Goal: Transaction & Acquisition: Register for event/course

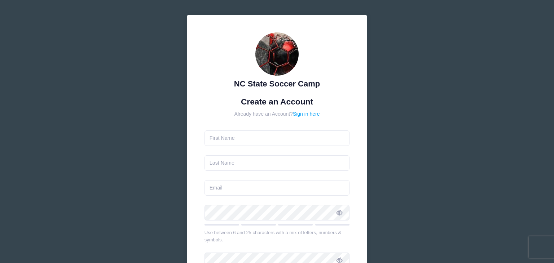
scroll to position [4, 0]
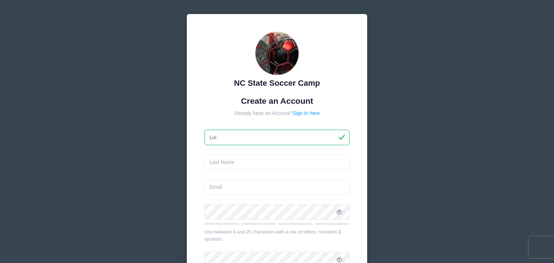
type input "Luis"
type input "Aguilar"
type input "chelseajr2016@gmail.com"
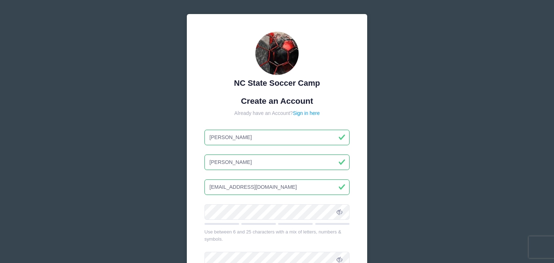
type input "Luis"
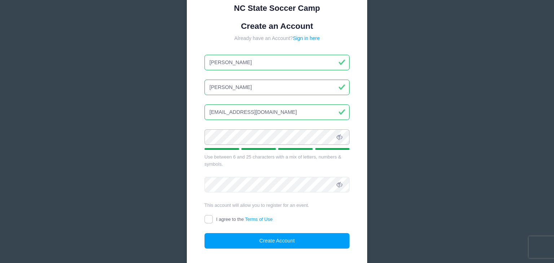
scroll to position [89, 0]
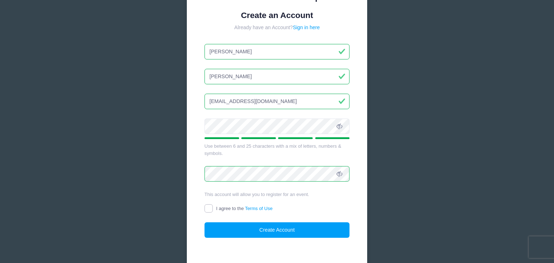
click at [210, 206] on input "I agree to the Terms of Use" at bounding box center [208, 208] width 8 height 8
checkbox input "true"
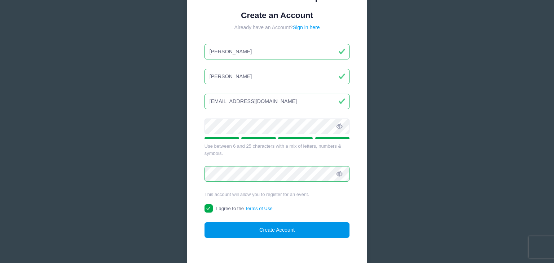
click at [271, 230] on button "Create Account" at bounding box center [276, 229] width 145 height 15
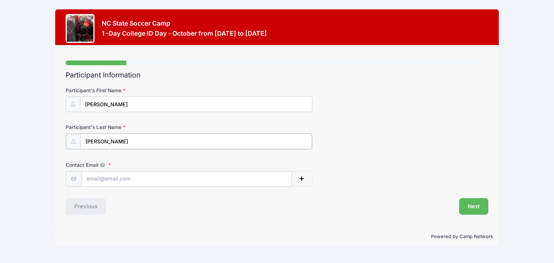
click at [88, 142] on input "Hernandez" at bounding box center [195, 141] width 231 height 15
click at [84, 142] on input "Hernandez" at bounding box center [195, 141] width 231 height 15
type input "Aguilar Hernandez"
click at [110, 182] on input "Contact Email" at bounding box center [186, 178] width 209 height 15
type input "chelseajr917@gmail.com"
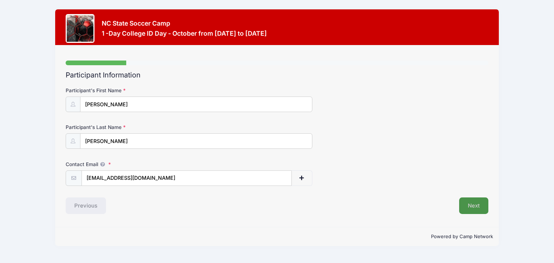
click at [479, 209] on button "Next" at bounding box center [473, 205] width 29 height 17
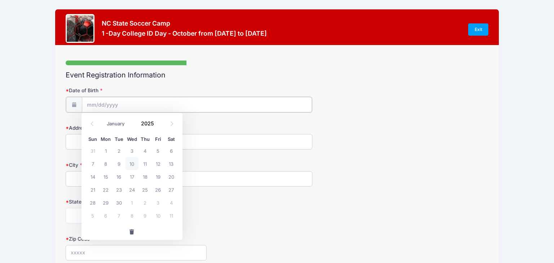
click at [97, 102] on input "Date of Birth" at bounding box center [197, 104] width 230 height 15
click at [89, 101] on input "Date of Birth" at bounding box center [197, 104] width 230 height 15
click at [92, 105] on input "Date of Birth" at bounding box center [197, 104] width 230 height 15
click at [133, 103] on input "Date of Birth" at bounding box center [197, 104] width 230 height 15
click at [93, 124] on icon at bounding box center [92, 123] width 5 height 5
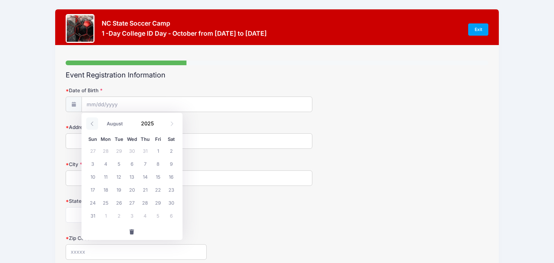
click at [93, 124] on icon at bounding box center [92, 123] width 5 height 5
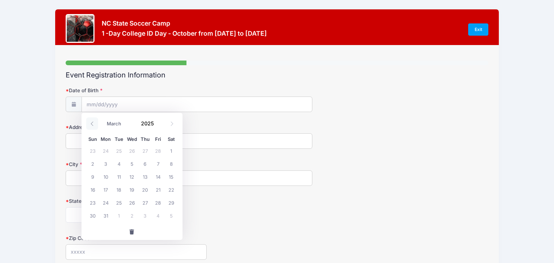
click at [93, 124] on icon at bounding box center [92, 123] width 5 height 5
select select "0"
click at [158, 126] on span at bounding box center [158, 125] width 5 height 5
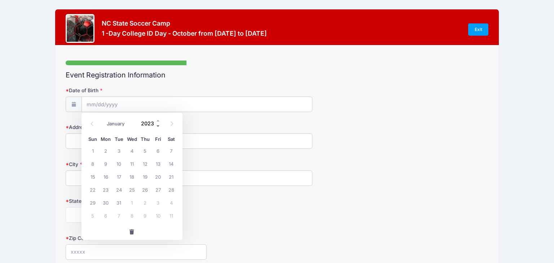
click at [158, 126] on span at bounding box center [158, 125] width 5 height 5
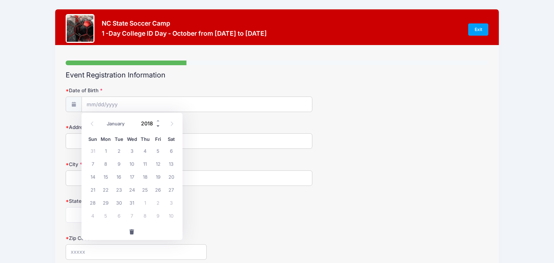
click at [158, 126] on span at bounding box center [158, 125] width 5 height 5
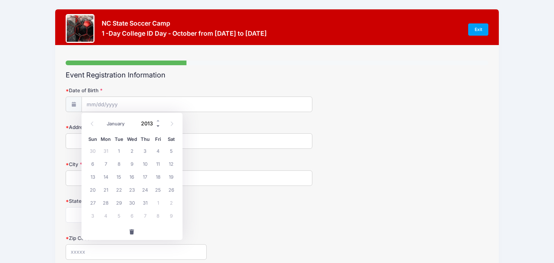
click at [158, 126] on span at bounding box center [158, 125] width 5 height 5
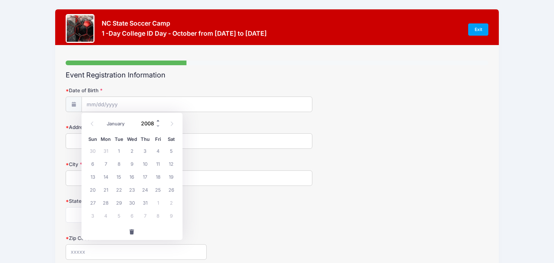
click at [157, 120] on span at bounding box center [158, 120] width 5 height 5
type input "2009"
click at [173, 125] on icon at bounding box center [171, 123] width 5 height 5
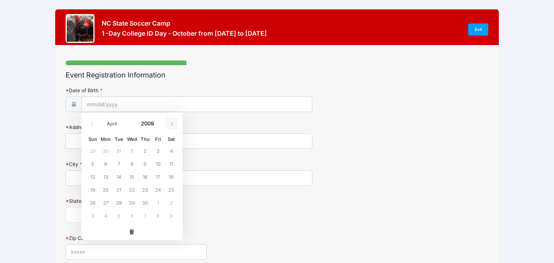
click at [173, 125] on icon at bounding box center [171, 123] width 5 height 5
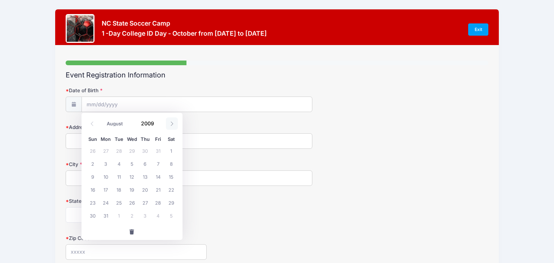
select select "8"
click at [147, 178] on span "17" at bounding box center [144, 176] width 13 height 13
type input "09/17/2009"
click at [92, 142] on input "Address" at bounding box center [189, 140] width 246 height 15
type input "13718 Wood River Dr"
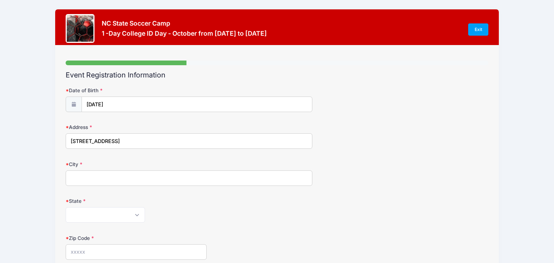
type input "Houston"
select select "TX"
type input "77085"
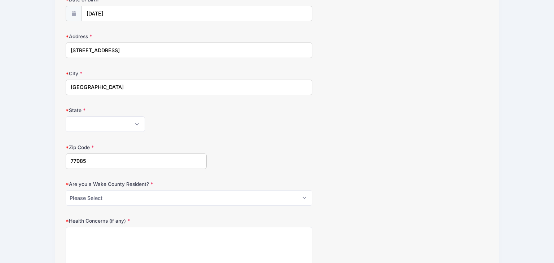
scroll to position [97, 0]
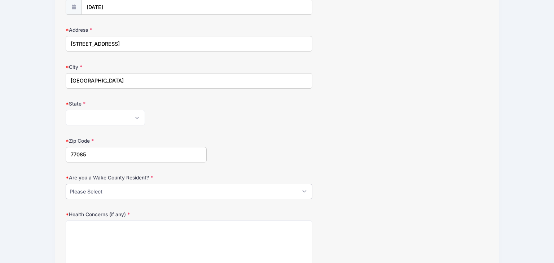
click at [303, 192] on select "Please Select YES NO" at bounding box center [189, 191] width 246 height 15
select select "NO"
click at [66, 184] on select "Please Select YES NO" at bounding box center [189, 191] width 246 height 15
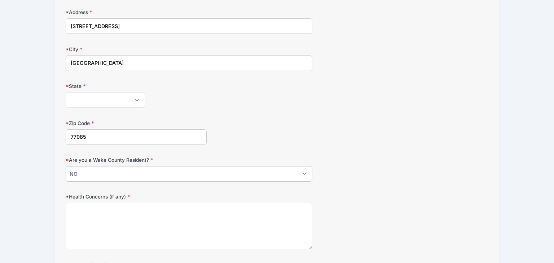
scroll to position [120, 0]
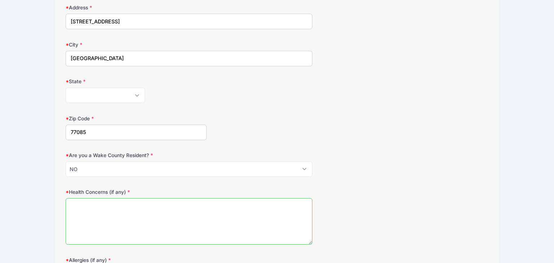
click at [78, 208] on textarea "Health Concerns (if any)" at bounding box center [189, 221] width 246 height 46
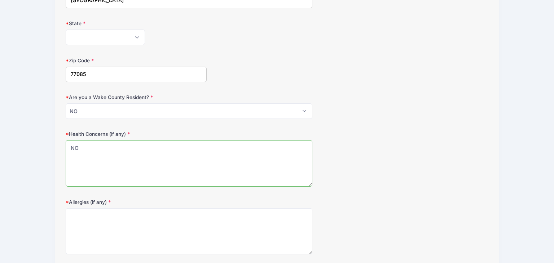
scroll to position [187, 0]
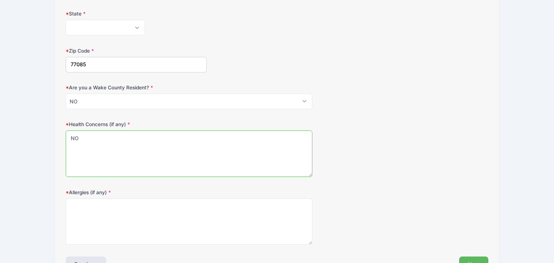
type textarea "NO"
click at [83, 206] on textarea "Allergies (if any)" at bounding box center [189, 222] width 246 height 46
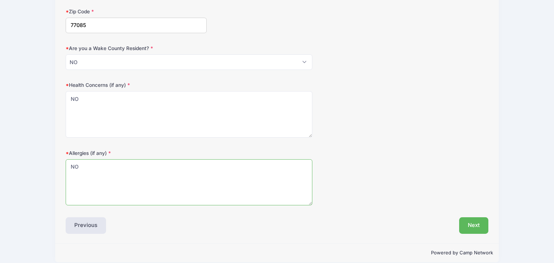
scroll to position [234, 0]
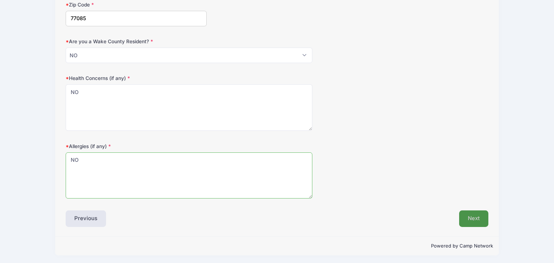
type textarea "NO"
click at [462, 215] on button "Next" at bounding box center [473, 218] width 29 height 17
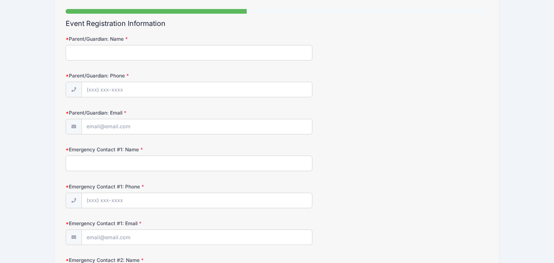
scroll to position [0, 0]
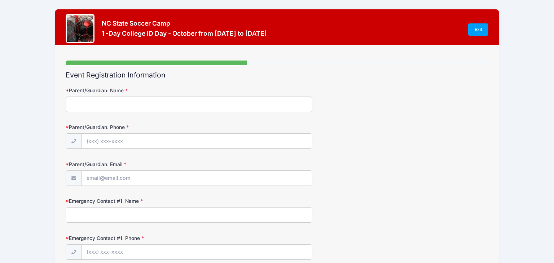
click at [74, 107] on input "Parent/Guardian: Name" at bounding box center [189, 104] width 246 height 15
type input "[PERSON_NAME]"
type input "(281) 330-5814"
type input "chelseajr2016@gmail.com"
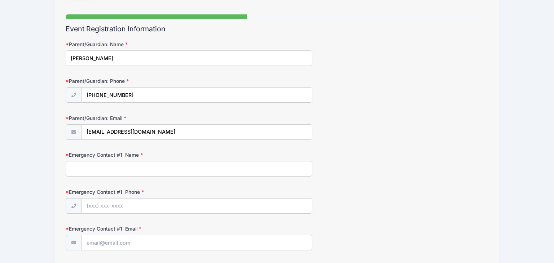
scroll to position [47, 0]
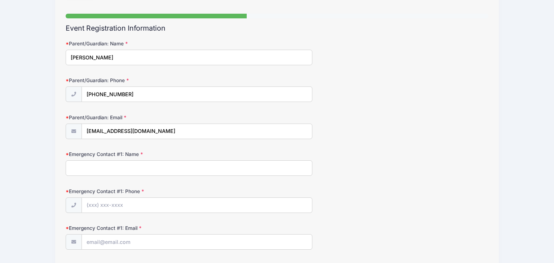
click at [84, 169] on input "Emergency Contact #1: Name" at bounding box center [189, 167] width 246 height 15
type input "[PERSON_NAME]"
type input "(281) 330-5814"
type input "chelseajr2016@gmail.com"
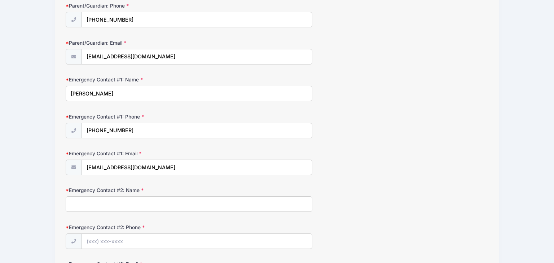
scroll to position [122, 0]
click at [93, 202] on input "Emergency Contact #2: Name" at bounding box center [189, 203] width 246 height 15
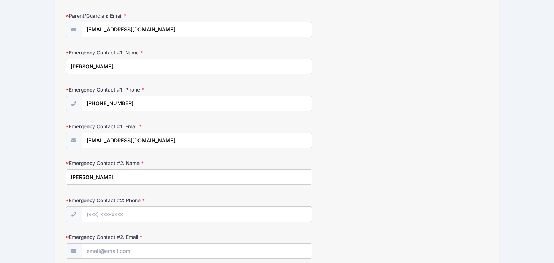
scroll to position [150, 0]
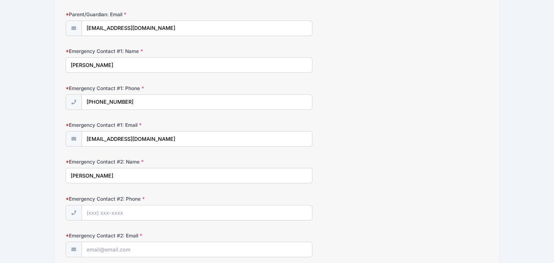
type input "Lourdes Hernadez"
click at [103, 214] on input "Emergency Contact #2: Phone" at bounding box center [197, 212] width 230 height 15
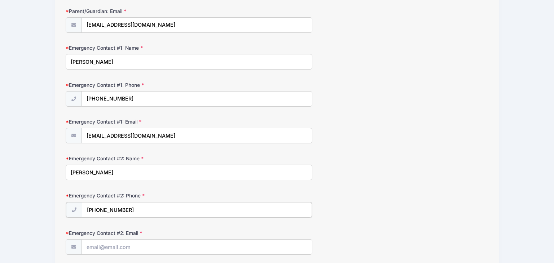
scroll to position [157, 0]
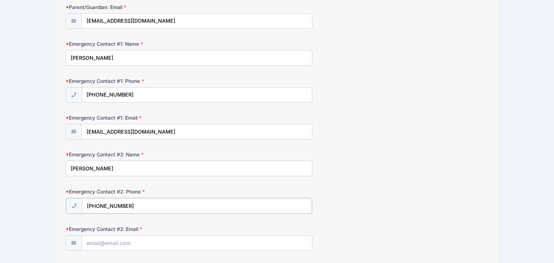
type input "(832) 631-5968"
click at [101, 244] on input "Emergency Contact #2: Email" at bounding box center [197, 242] width 230 height 15
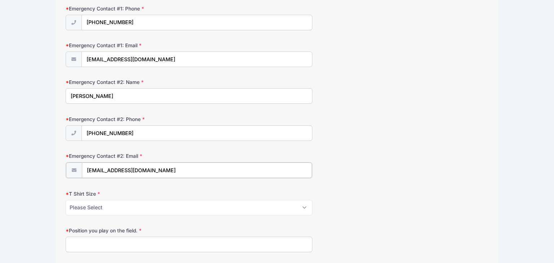
scroll to position [239, 0]
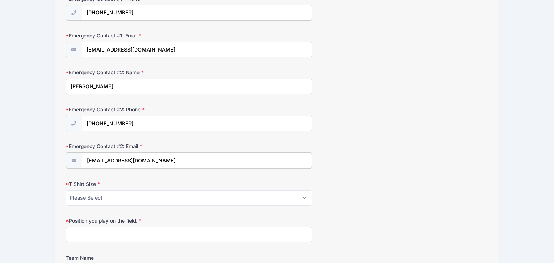
type input "lourdespalma3543@gmail.com"
click at [305, 198] on select "Please Select Youth Small Youth Medium Youth Large Adult Small Adult Medium Adu…" at bounding box center [189, 197] width 246 height 15
select select "Adult Medium"
click at [66, 190] on select "Please Select Youth Small Youth Medium Youth Large Adult Small Adult Medium Adu…" at bounding box center [189, 197] width 246 height 15
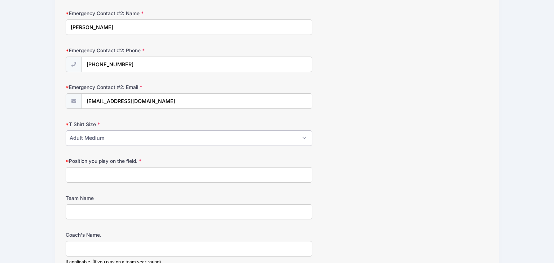
scroll to position [300, 0]
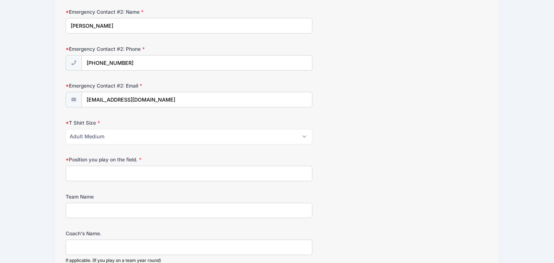
click at [96, 176] on input "Position you play on the field." at bounding box center [189, 173] width 246 height 15
type input "m"
click at [69, 171] on input "Midfielder" at bounding box center [189, 173] width 246 height 15
click at [76, 169] on input "Atacking Midfielder" at bounding box center [189, 173] width 246 height 15
click at [135, 172] on input "Attacking Midfielder" at bounding box center [189, 173] width 246 height 15
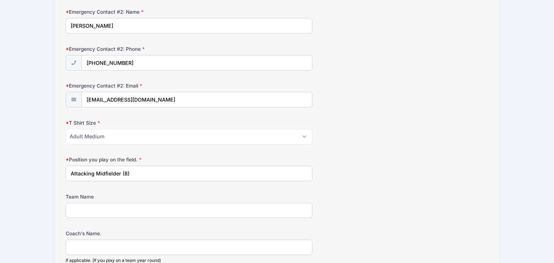
type input "Attacking Midfielder (8)"
click at [105, 210] on input "Team Name" at bounding box center [189, 210] width 246 height 15
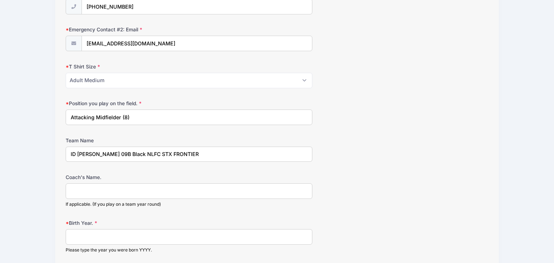
scroll to position [362, 0]
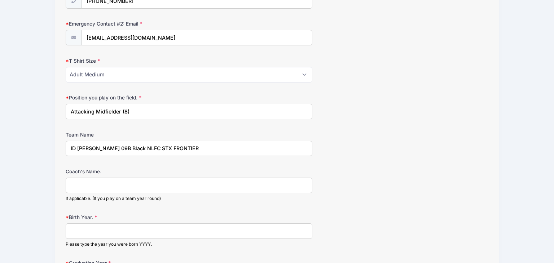
type input "ID Chelsea Jr 09B Black NLFC STX FRONTIER"
click at [86, 185] on input "Coach's Name." at bounding box center [189, 185] width 246 height 15
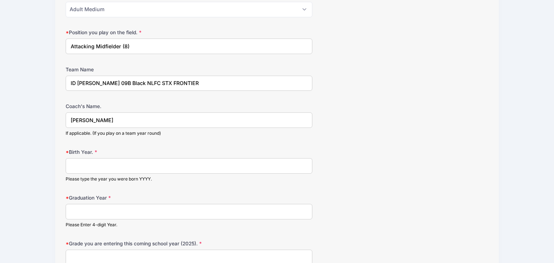
scroll to position [428, 0]
type input "[PERSON_NAME]"
click at [96, 169] on input "Birth Year." at bounding box center [189, 164] width 246 height 15
type input "09/17/2009"
click at [84, 210] on input "Graduation Year" at bounding box center [189, 210] width 246 height 15
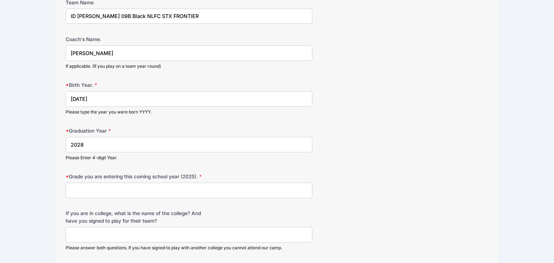
scroll to position [494, 0]
type input "2028"
click at [83, 188] on input "Grade you are entering this coming school year (2025)." at bounding box center [189, 189] width 246 height 15
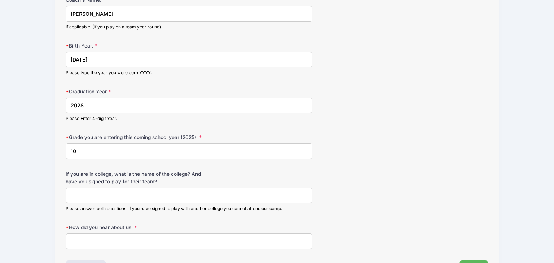
scroll to position [542, 0]
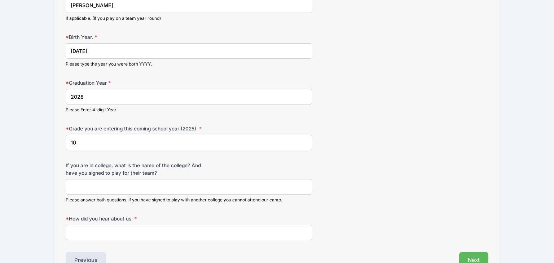
type input "10"
click at [97, 187] on input "If you are in college, what is the name of the college? And have you signed to …" at bounding box center [189, 186] width 246 height 15
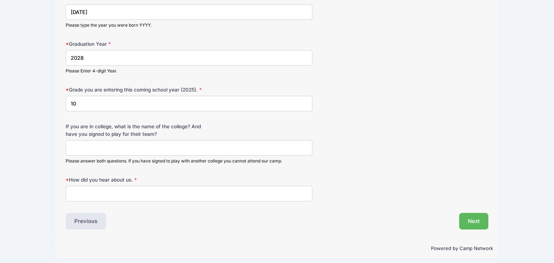
scroll to position [582, 0]
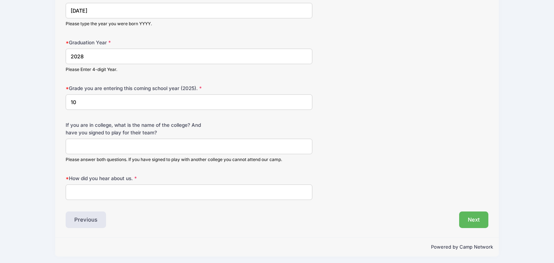
click at [89, 194] on input "How did you hear about us." at bounding box center [189, 192] width 246 height 15
type input "Internet"
click at [482, 216] on button "Next" at bounding box center [473, 220] width 29 height 17
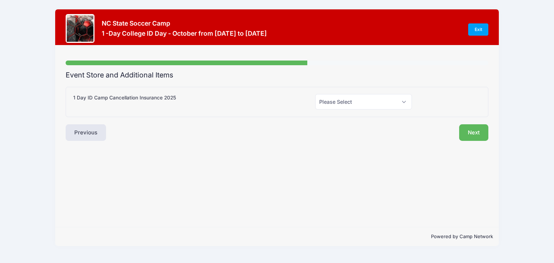
scroll to position [0, 0]
click at [405, 102] on select "Please Select Yes (+$55.00) No" at bounding box center [363, 101] width 97 height 15
select select "0"
click at [315, 94] on select "Please Select Yes (+$55.00) No" at bounding box center [363, 101] width 97 height 15
click at [473, 133] on button "Next" at bounding box center [473, 132] width 29 height 17
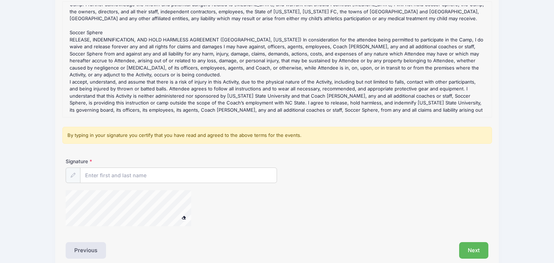
scroll to position [105, 0]
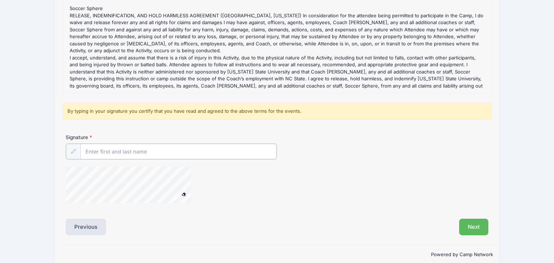
click at [100, 149] on input "Signature" at bounding box center [178, 151] width 196 height 15
click at [192, 181] on div at bounding box center [138, 186] width 144 height 38
type input "[PERSON_NAME]"
click at [473, 227] on button "Next" at bounding box center [473, 226] width 29 height 17
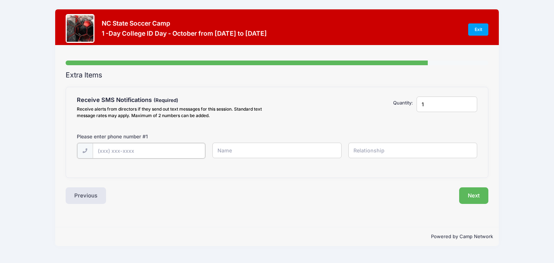
click at [101, 151] on input "text" at bounding box center [149, 150] width 112 height 15
type input "(281) 330-5814"
type input "[PERSON_NAME]"
click at [374, 155] on input "text" at bounding box center [412, 150] width 129 height 15
click at [356, 149] on input "pather" at bounding box center [412, 150] width 129 height 15
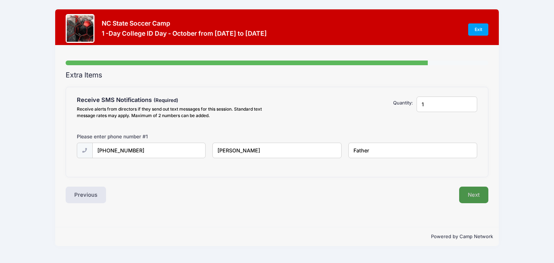
type input "Father"
click at [479, 194] on button "Next" at bounding box center [473, 195] width 29 height 17
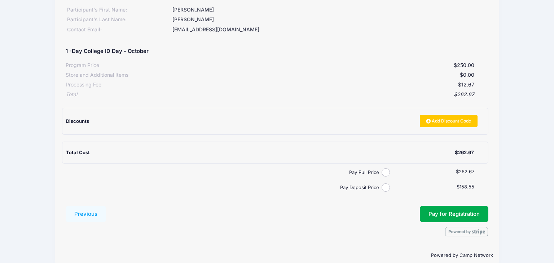
scroll to position [94, 0]
click at [387, 174] on input "Pay Full Price" at bounding box center [385, 172] width 8 height 8
radio input "true"
click at [475, 216] on button "Pay for Registration" at bounding box center [453, 214] width 68 height 17
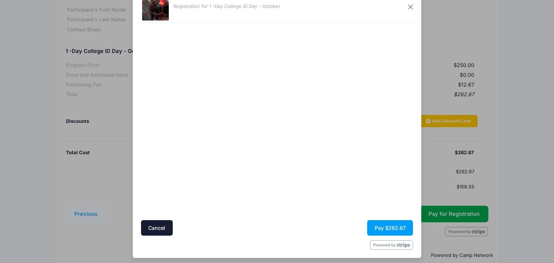
scroll to position [27, 0]
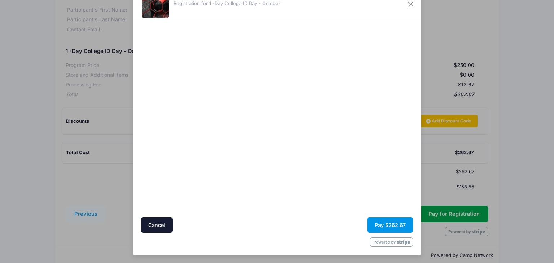
click at [380, 226] on button "Pay $262.67" at bounding box center [390, 224] width 46 height 15
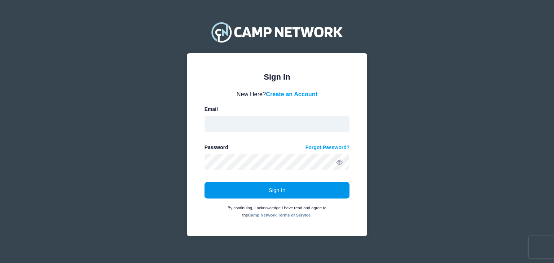
type input "chelseajr2016@gmail.com"
click at [298, 193] on button "Sign In" at bounding box center [276, 190] width 145 height 17
